Goal: Communication & Community: Share content

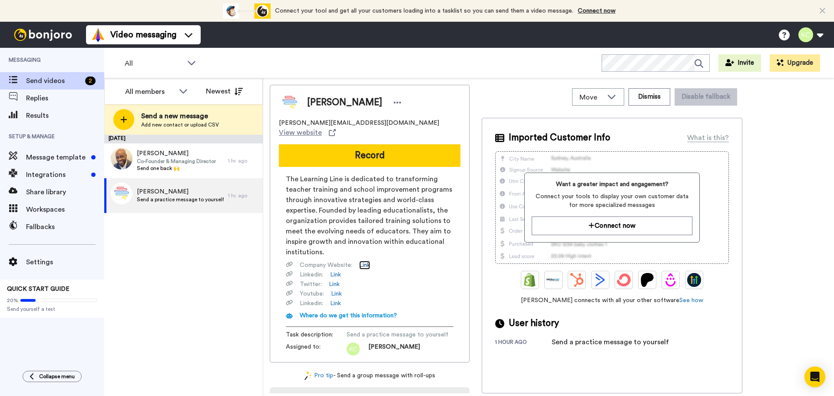
click at [364, 261] on link "Link" at bounding box center [364, 265] width 11 height 9
click at [338, 280] on link "Link" at bounding box center [334, 284] width 11 height 9
click at [335, 289] on link "Link" at bounding box center [336, 293] width 11 height 9
click at [734, 164] on div "Imported Customer Info What is this? Want a greater impact and engagement? Conn…" at bounding box center [612, 255] width 261 height 275
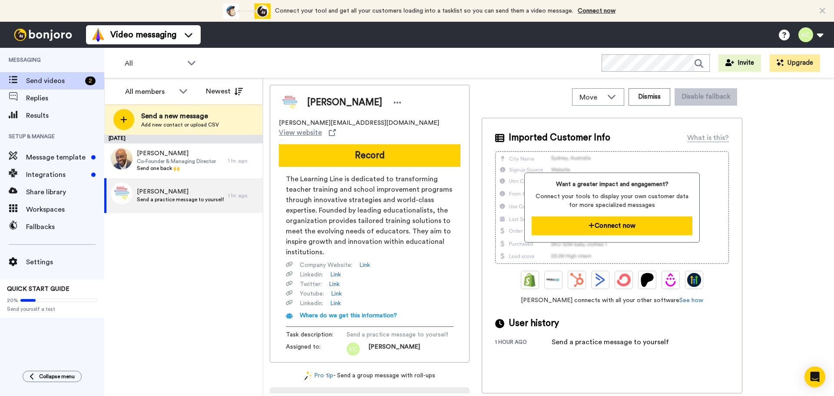
click at [602, 222] on button "Connect now" at bounding box center [612, 225] width 160 height 19
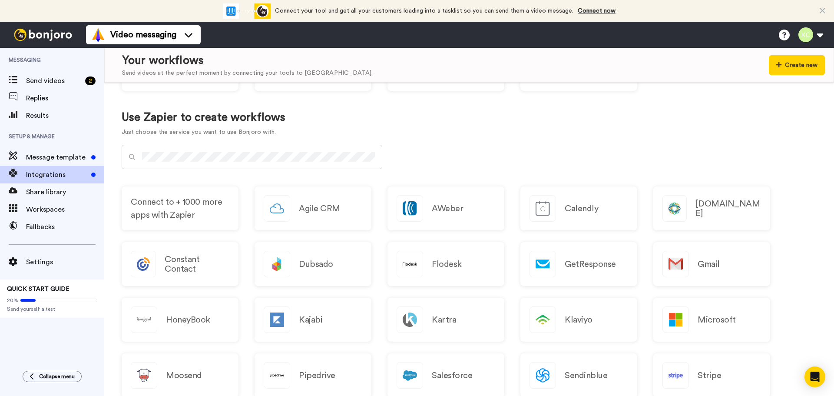
scroll to position [331, 0]
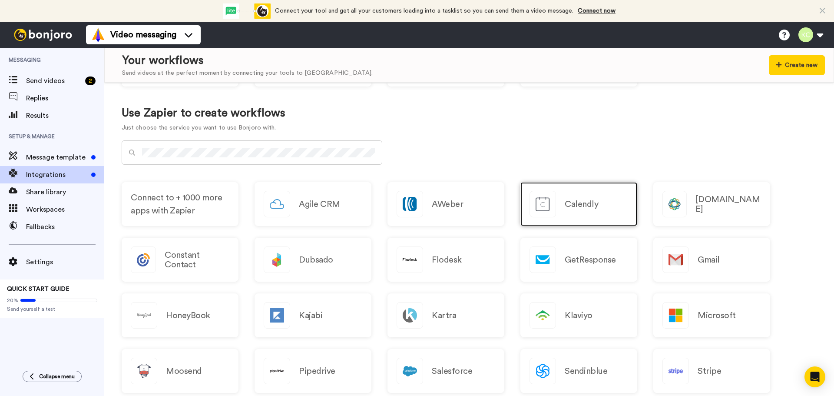
click at [577, 206] on h2 "Calendly" at bounding box center [581, 204] width 33 height 10
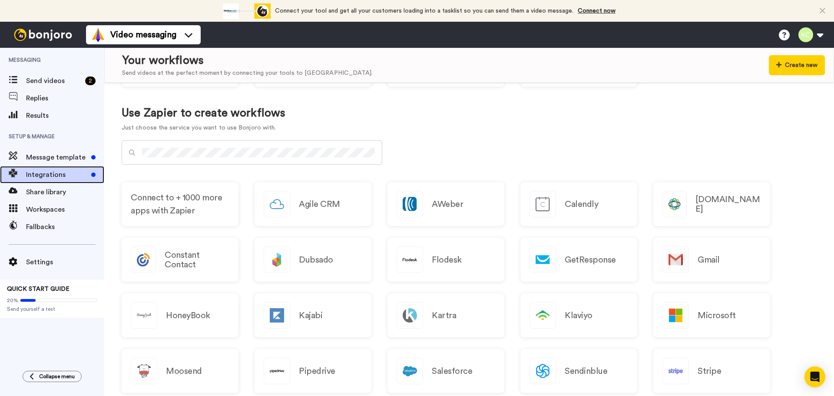
click at [33, 172] on span "Integrations" at bounding box center [57, 174] width 62 height 10
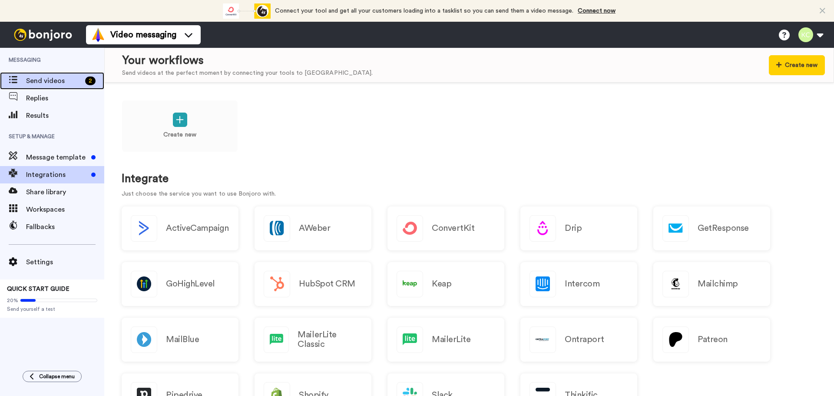
click at [38, 80] on span "Send videos" at bounding box center [54, 81] width 56 height 10
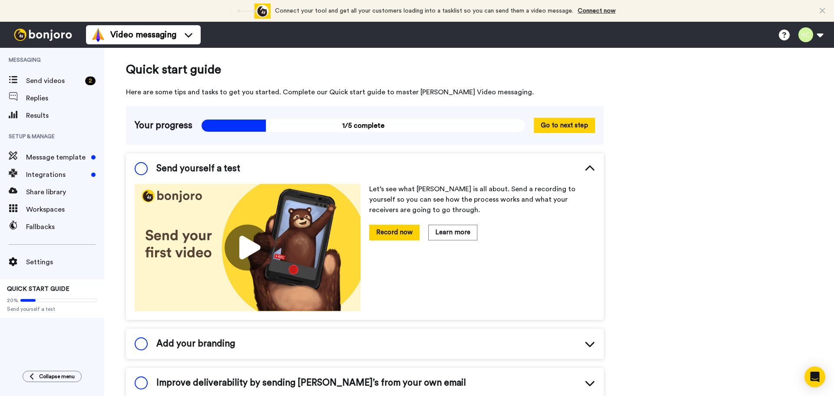
click at [145, 167] on span at bounding box center [141, 168] width 13 height 13
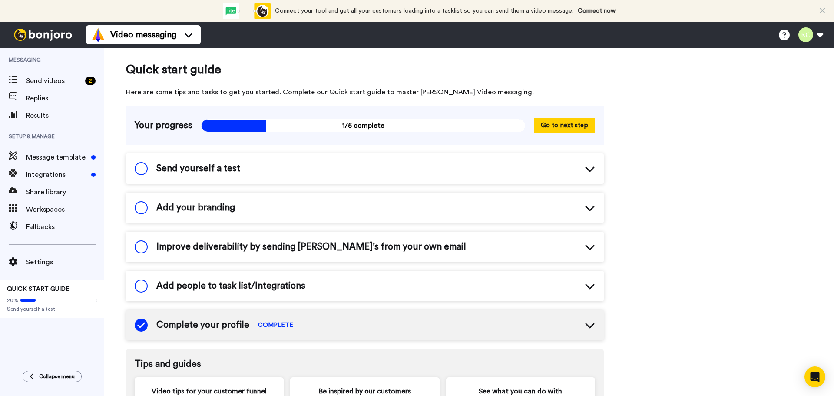
click at [145, 167] on span at bounding box center [141, 168] width 13 height 13
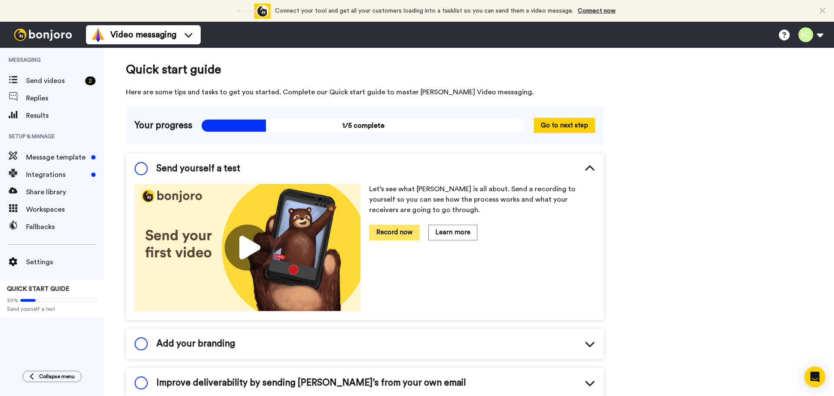
click at [393, 232] on button "Record now" at bounding box center [394, 232] width 50 height 15
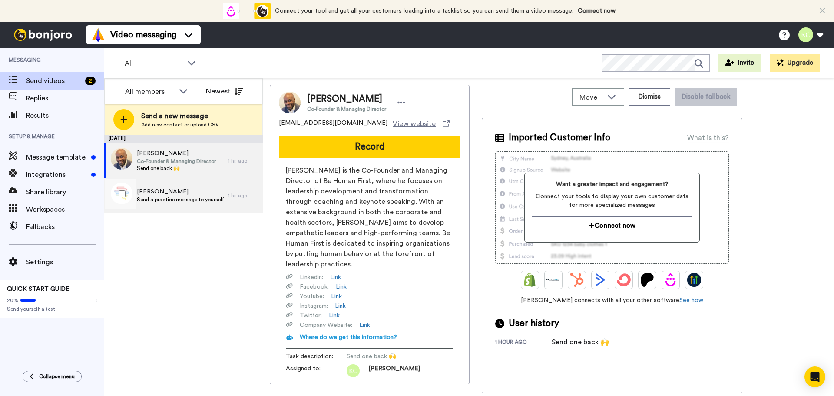
click at [170, 195] on span "Katie" at bounding box center [180, 191] width 87 height 9
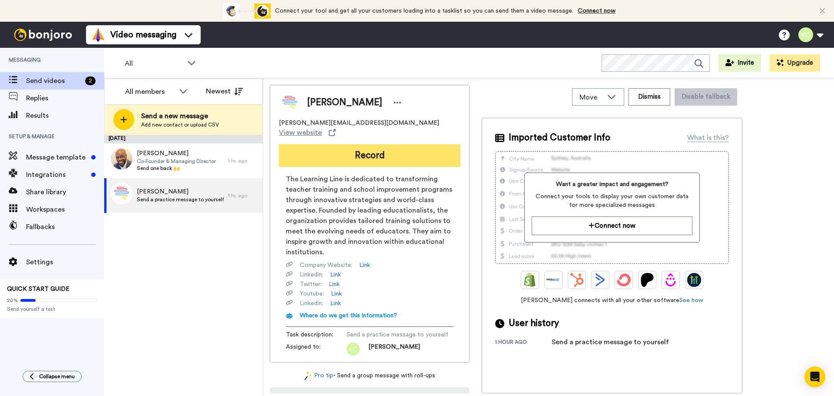
click at [373, 147] on button "Record" at bounding box center [370, 155] width 182 height 23
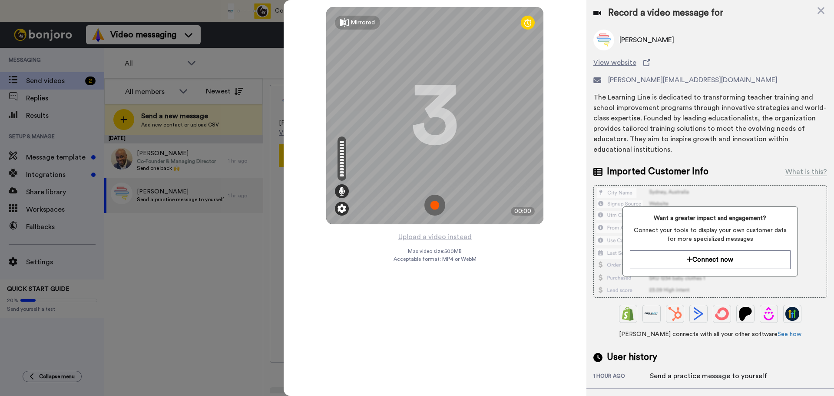
click at [338, 206] on img at bounding box center [342, 208] width 9 height 9
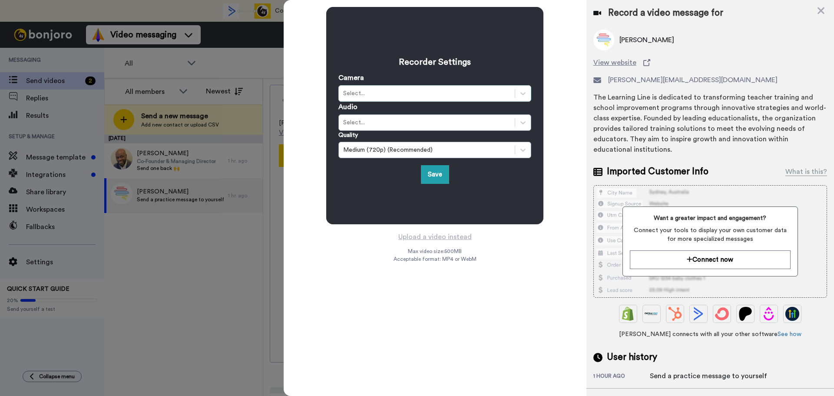
click at [443, 91] on div "Select..." at bounding box center [426, 93] width 167 height 9
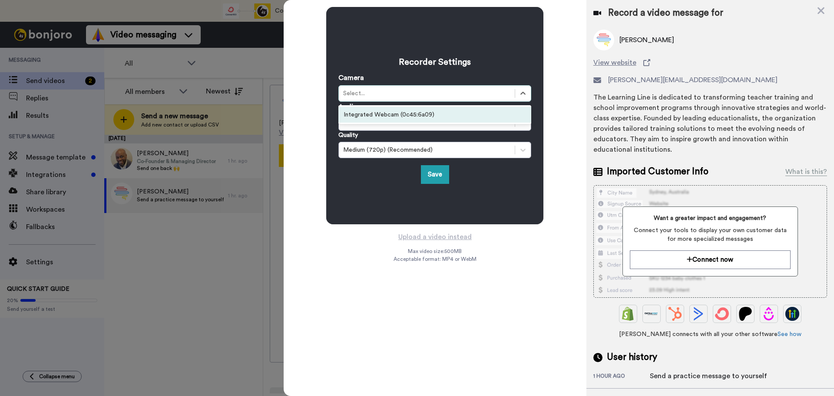
click at [443, 91] on div "Select..." at bounding box center [426, 93] width 167 height 9
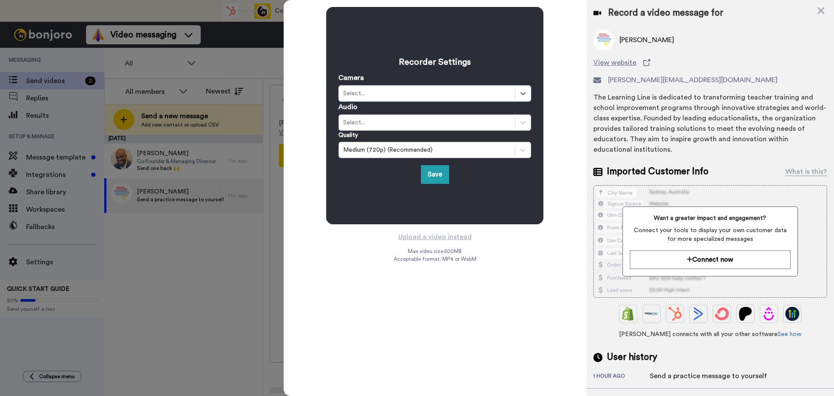
click at [443, 93] on div "Select..." at bounding box center [426, 93] width 167 height 9
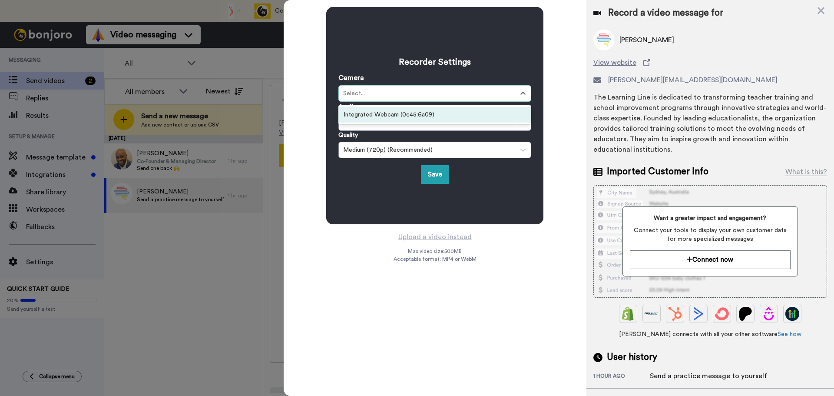
click at [432, 112] on div "Integrated Webcam (0c45:6a09)" at bounding box center [434, 115] width 193 height 16
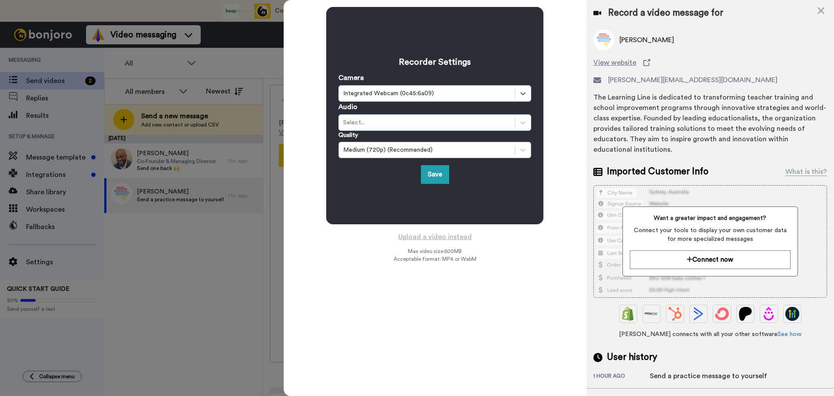
click at [417, 123] on div "Select..." at bounding box center [426, 122] width 167 height 9
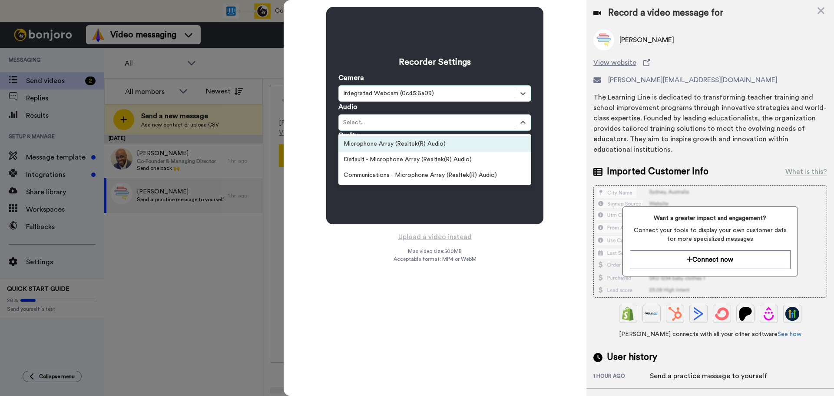
click at [441, 49] on div "Recorder Settings Camera option Integrated Webcam (0c45:6a09), selected. Select…" at bounding box center [434, 115] width 193 height 136
click at [439, 46] on div "Recorder Settings Camera option Integrated Webcam (0c45:6a09), selected. Select…" at bounding box center [434, 115] width 217 height 217
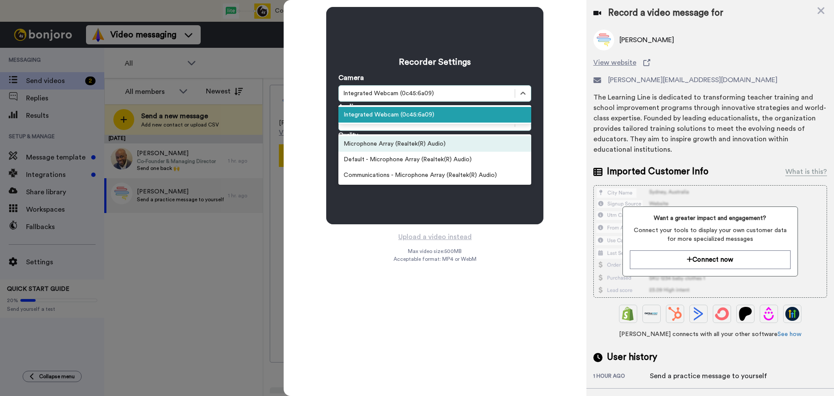
click at [374, 95] on div "Integrated Webcam (0c45:6a09)" at bounding box center [426, 93] width 167 height 9
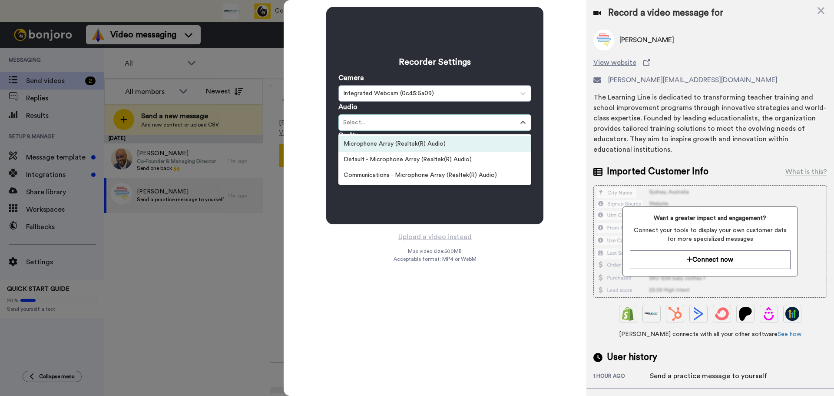
click at [406, 30] on div "Recorder Settings Camera Integrated Webcam (0c45:6a09) Audio option Microphone …" at bounding box center [434, 115] width 217 height 217
click at [428, 159] on div "Default - Microphone Array (Realtek(R) Audio)" at bounding box center [434, 160] width 193 height 16
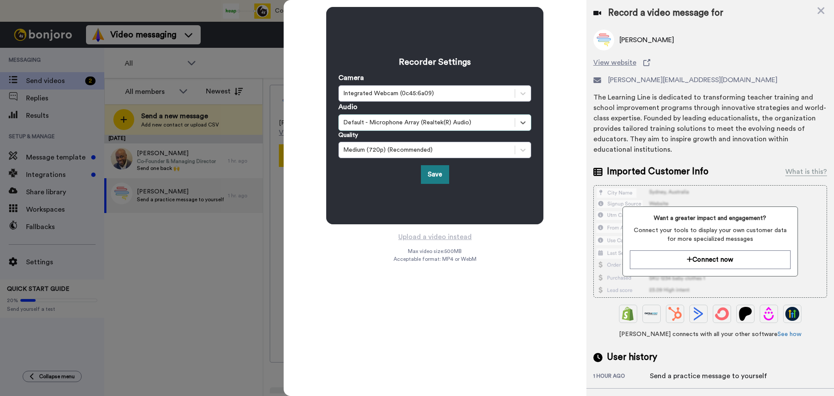
click at [431, 174] on button "Save" at bounding box center [435, 174] width 28 height 19
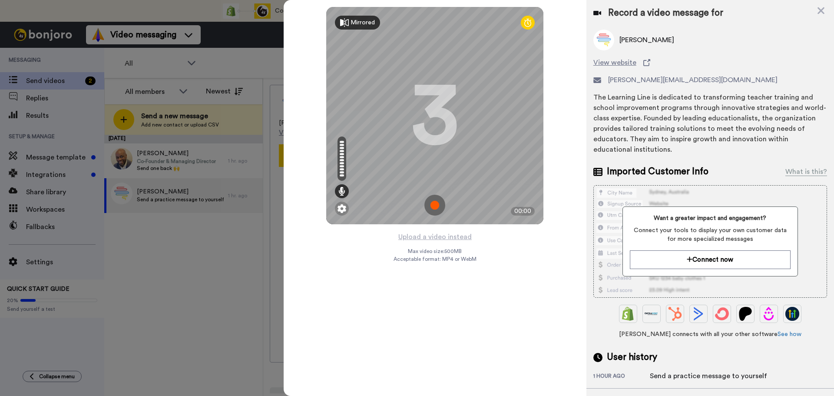
click at [362, 19] on div "Mirrored" at bounding box center [363, 22] width 24 height 9
click at [362, 19] on div "Mirror" at bounding box center [359, 22] width 17 height 9
click at [818, 10] on icon at bounding box center [821, 10] width 9 height 11
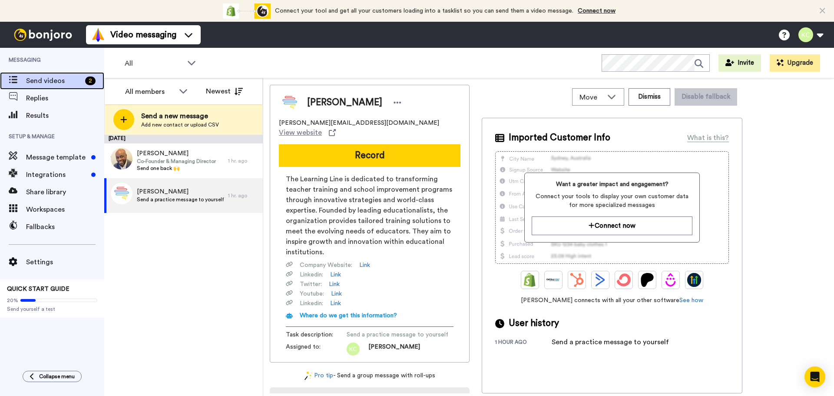
click at [61, 82] on span "Send videos" at bounding box center [54, 81] width 56 height 10
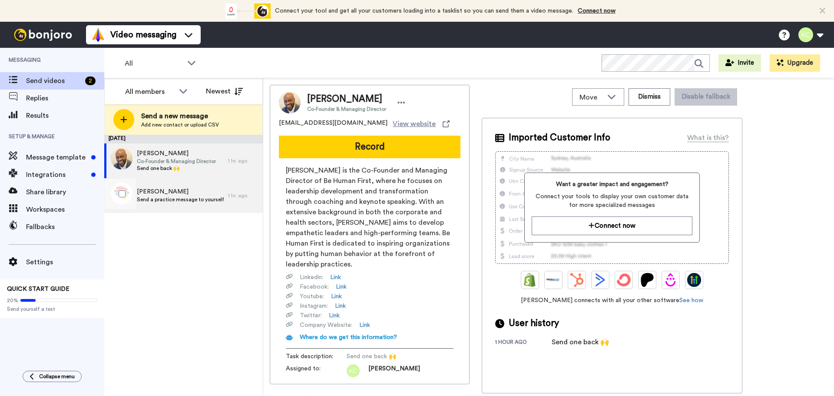
click at [142, 202] on span "Send a practice message to yourself" at bounding box center [180, 199] width 87 height 7
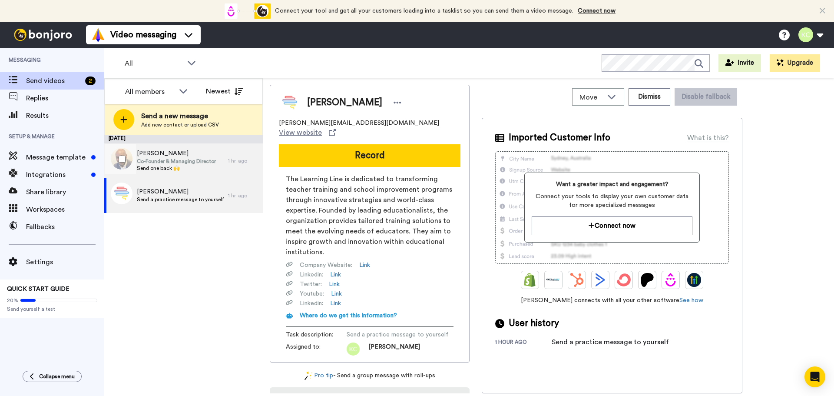
click at [203, 164] on span "Co-Founder & Managing Director" at bounding box center [176, 161] width 79 height 7
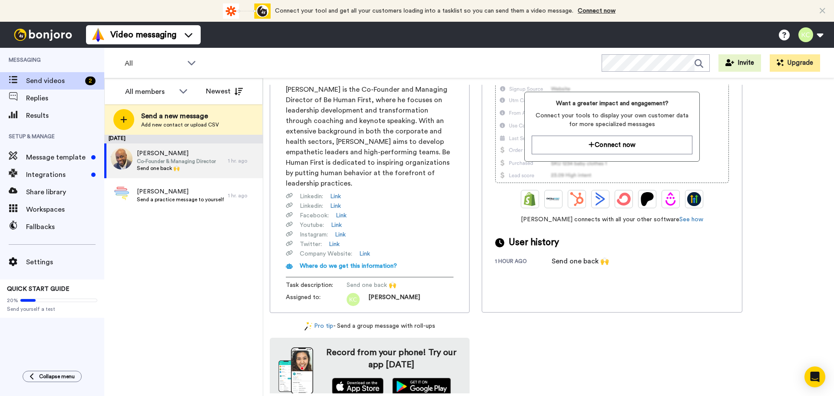
scroll to position [37, 0]
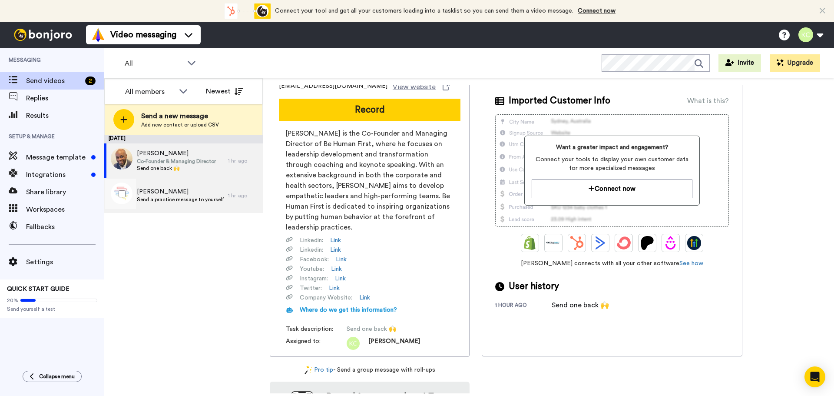
click at [138, 196] on span "Send a practice message to yourself" at bounding box center [180, 199] width 87 height 7
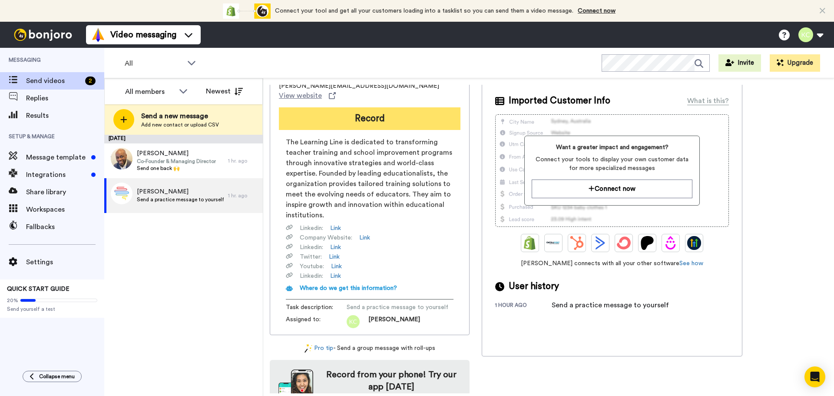
click at [378, 109] on button "Record" at bounding box center [370, 118] width 182 height 23
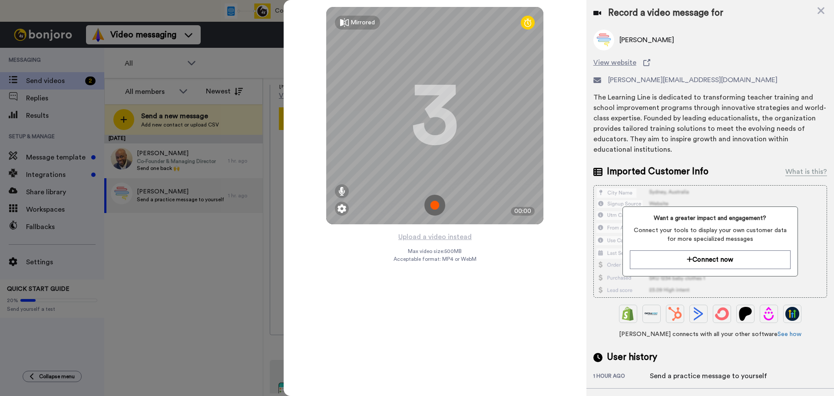
click at [433, 203] on img at bounding box center [435, 205] width 21 height 21
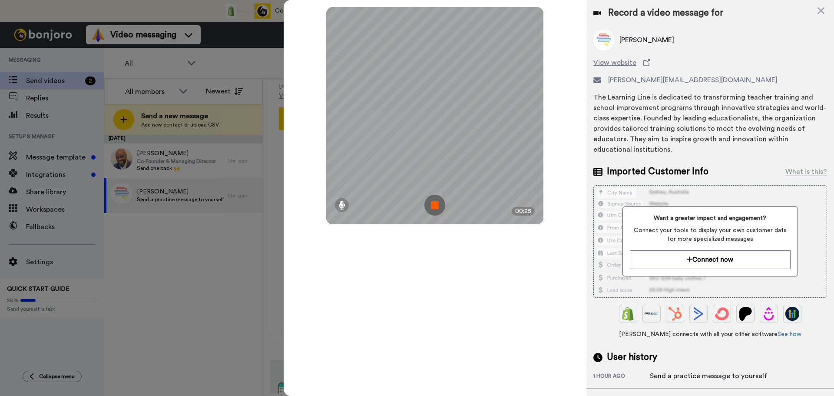
click at [433, 203] on img at bounding box center [435, 205] width 21 height 21
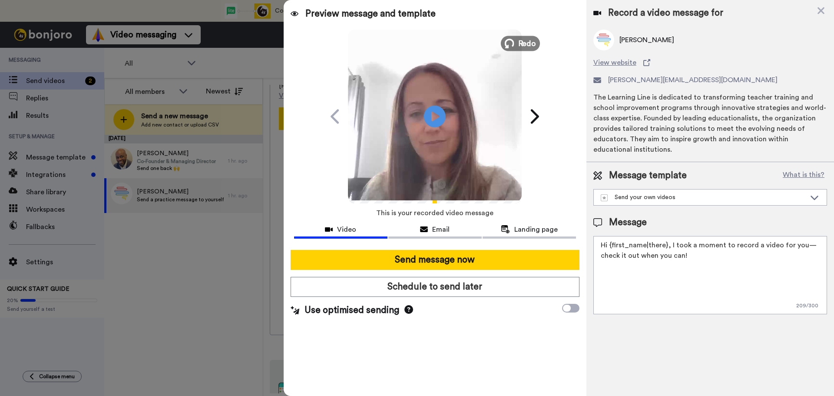
click at [524, 39] on span "Redo" at bounding box center [527, 42] width 18 height 11
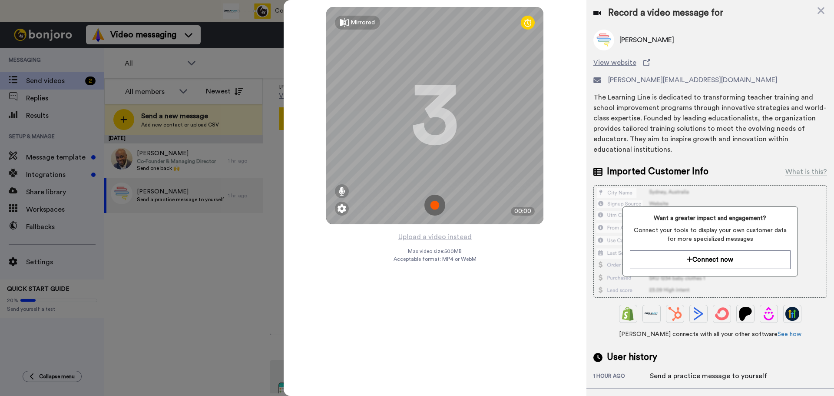
click at [436, 201] on img at bounding box center [435, 205] width 21 height 21
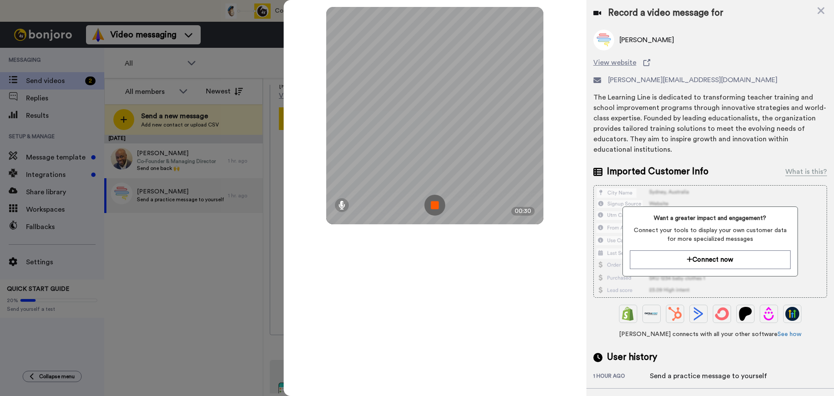
click at [436, 201] on img at bounding box center [435, 205] width 21 height 21
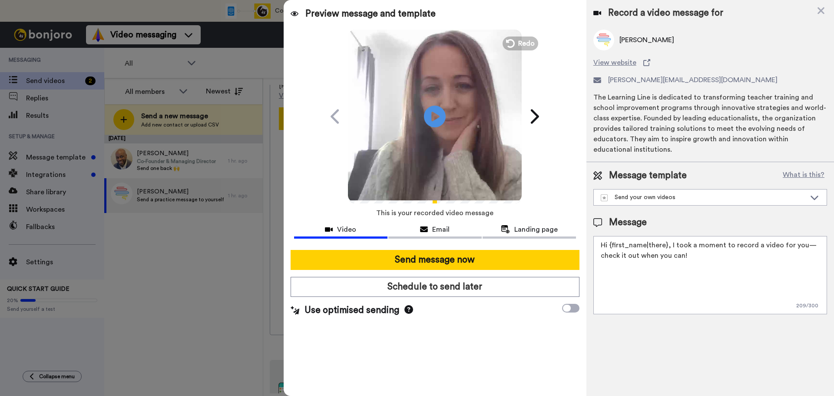
drag, startPoint x: 704, startPoint y: 246, endPoint x: 520, endPoint y: 194, distance: 191.6
click at [520, 194] on div "Preview message and template Play/Pause You’ve got a video message from me! Kat…" at bounding box center [559, 198] width 551 height 396
click at [708, 250] on textarea "Hi {first_name|there}, I took a moment to record a video for you—check it out w…" at bounding box center [711, 275] width 234 height 78
paste textarea "https://calendly.com/thelearningline/meeting"
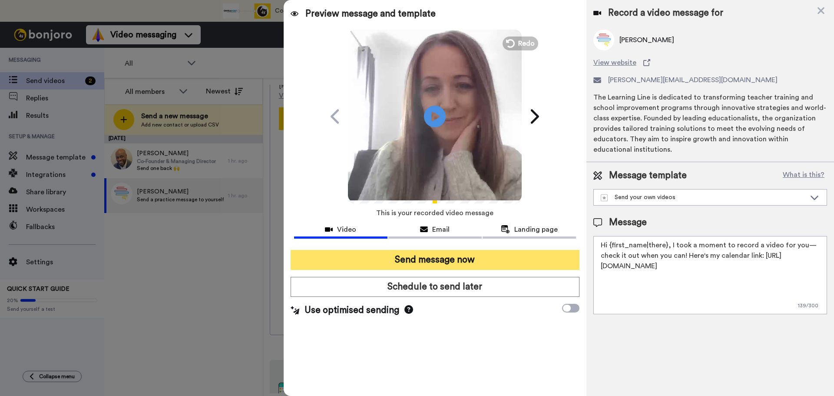
type textarea "Hi {first_name|there}, I took a moment to record a video for you—check it out w…"
click at [458, 261] on button "Send message now" at bounding box center [435, 260] width 289 height 20
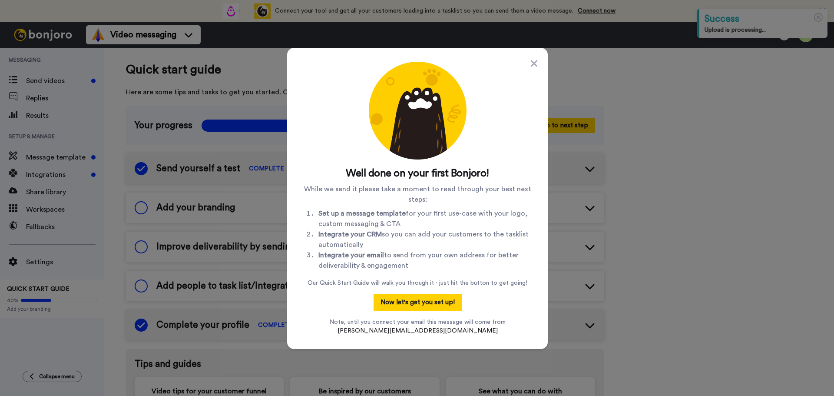
click at [527, 65] on div "Well done on your first Bonjoro! While we send it please take a moment to read …" at bounding box center [417, 198] width 233 height 273
click at [385, 302] on button "Now let's get you set up!" at bounding box center [418, 302] width 88 height 17
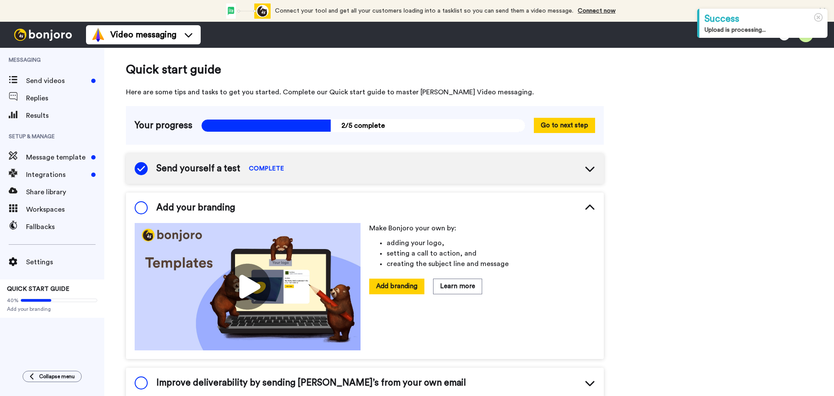
scroll to position [54, 0]
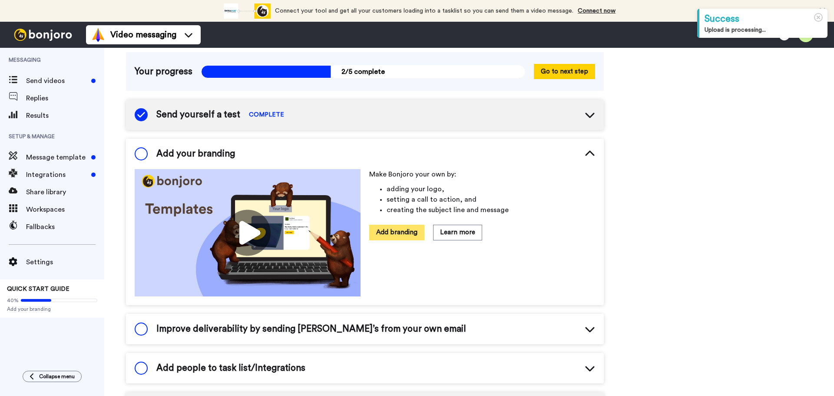
click at [399, 230] on button "Add branding" at bounding box center [396, 232] width 55 height 15
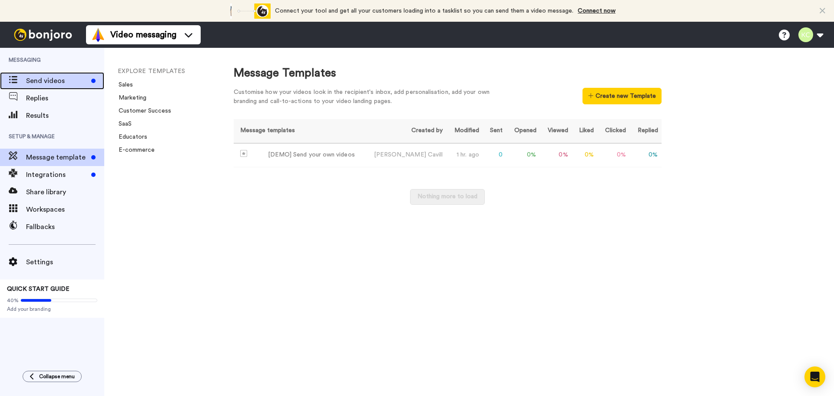
click at [56, 79] on span "Send videos" at bounding box center [57, 81] width 62 height 10
click at [13, 76] on icon at bounding box center [13, 79] width 9 height 7
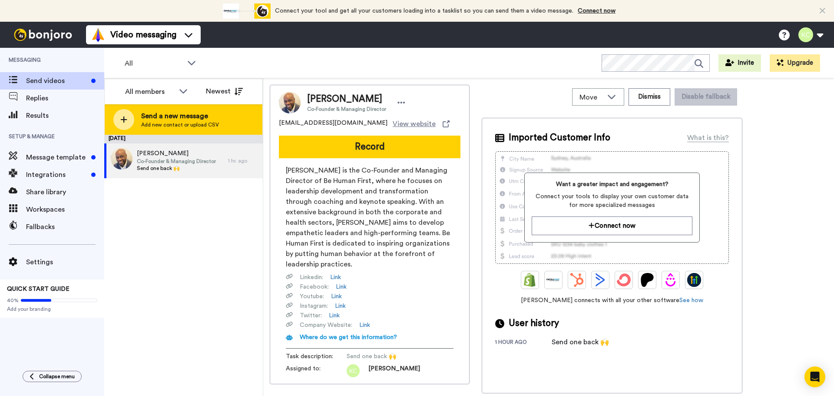
click at [204, 124] on span "Add new contact or upload CSV" at bounding box center [180, 124] width 78 height 7
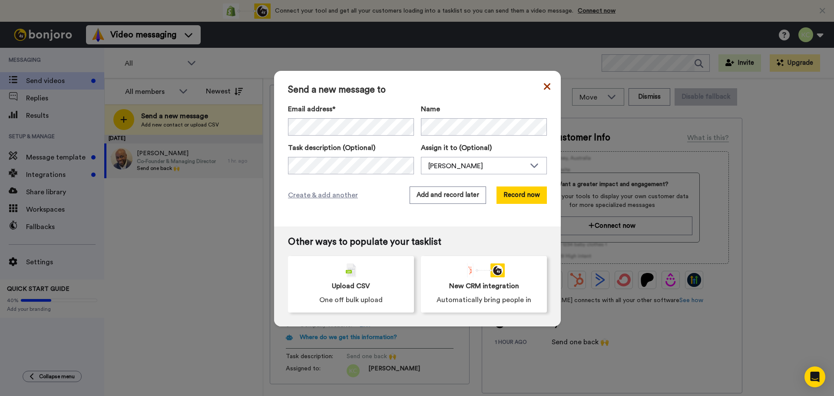
click at [544, 86] on icon at bounding box center [547, 86] width 7 height 10
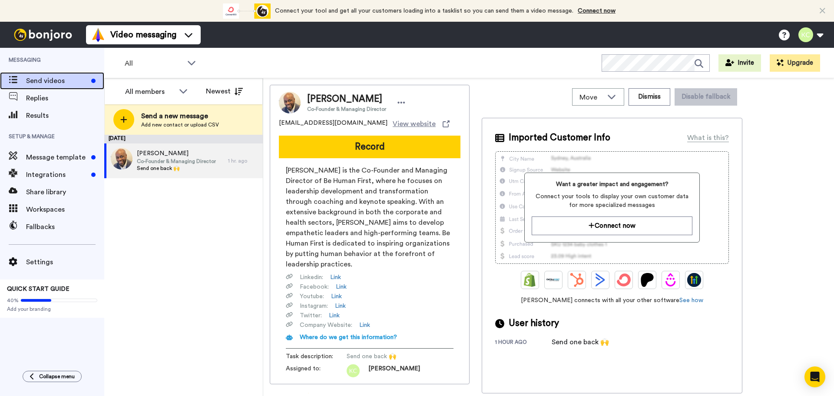
click at [56, 81] on span "Send videos" at bounding box center [57, 81] width 62 height 10
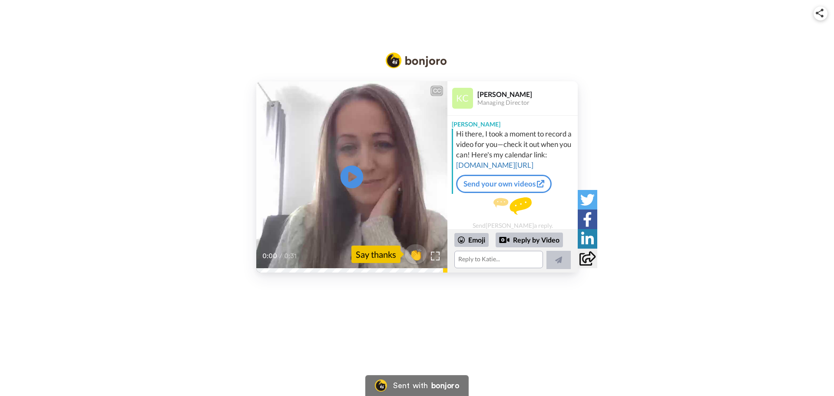
click at [357, 176] on icon at bounding box center [352, 177] width 23 height 23
